Goal: Information Seeking & Learning: Find specific page/section

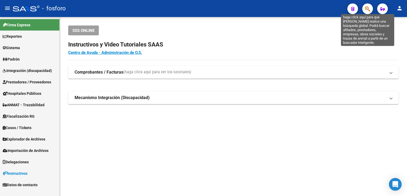
click at [365, 11] on icon "button" at bounding box center [367, 9] width 5 height 6
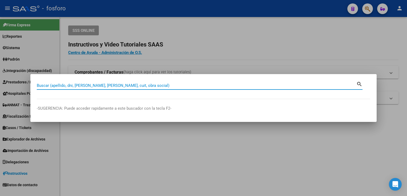
click at [170, 87] on input "Buscar (apellido, dni, [PERSON_NAME], [PERSON_NAME], cuit, obra social)" at bounding box center [196, 85] width 319 height 5
type input "sicomed"
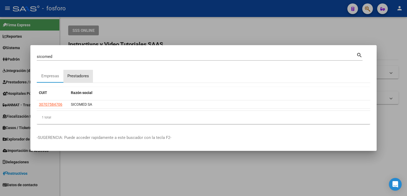
click at [69, 79] on div "Prestadores" at bounding box center [78, 76] width 22 height 6
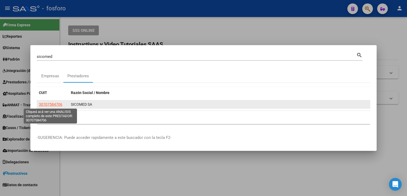
click at [48, 103] on span "30707584706" at bounding box center [50, 104] width 23 height 4
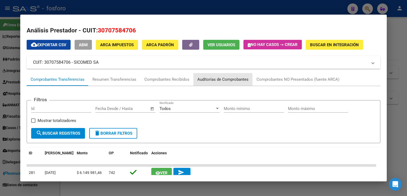
click at [205, 80] on div "Auditorías de Comprobantes" at bounding box center [222, 80] width 51 height 6
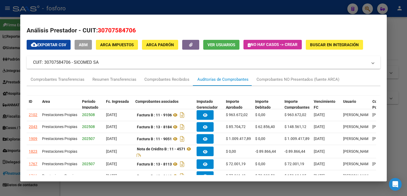
click at [400, 78] on div at bounding box center [203, 98] width 407 height 196
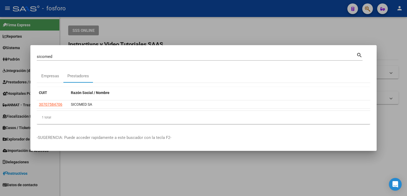
click at [171, 167] on div at bounding box center [203, 98] width 407 height 196
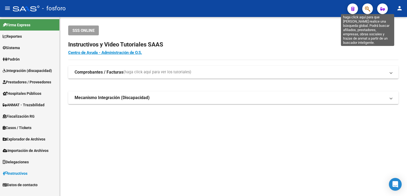
click at [366, 10] on icon "button" at bounding box center [367, 9] width 5 height 6
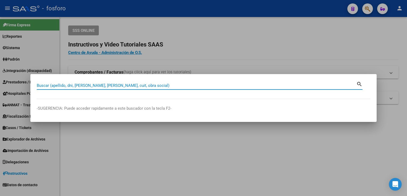
click at [136, 86] on input "Buscar (apellido, dni, [PERSON_NAME], [PERSON_NAME], cuit, obra social)" at bounding box center [196, 85] width 319 height 5
type input "SMAILA"
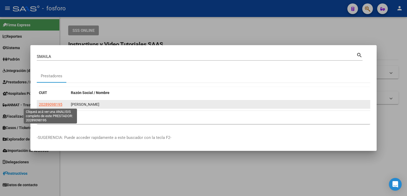
click at [52, 104] on span "20289098195" at bounding box center [50, 104] width 23 height 4
type textarea "20289098195"
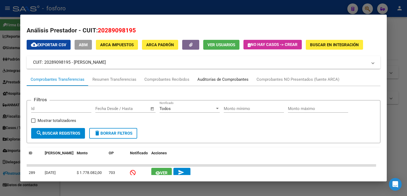
click at [204, 79] on div "Auditorías de Comprobantes" at bounding box center [222, 80] width 51 height 6
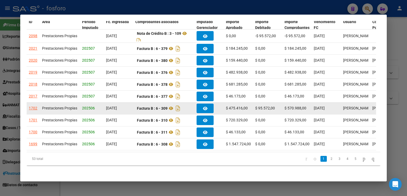
scroll to position [53, 0]
